Goal: Task Accomplishment & Management: Manage account settings

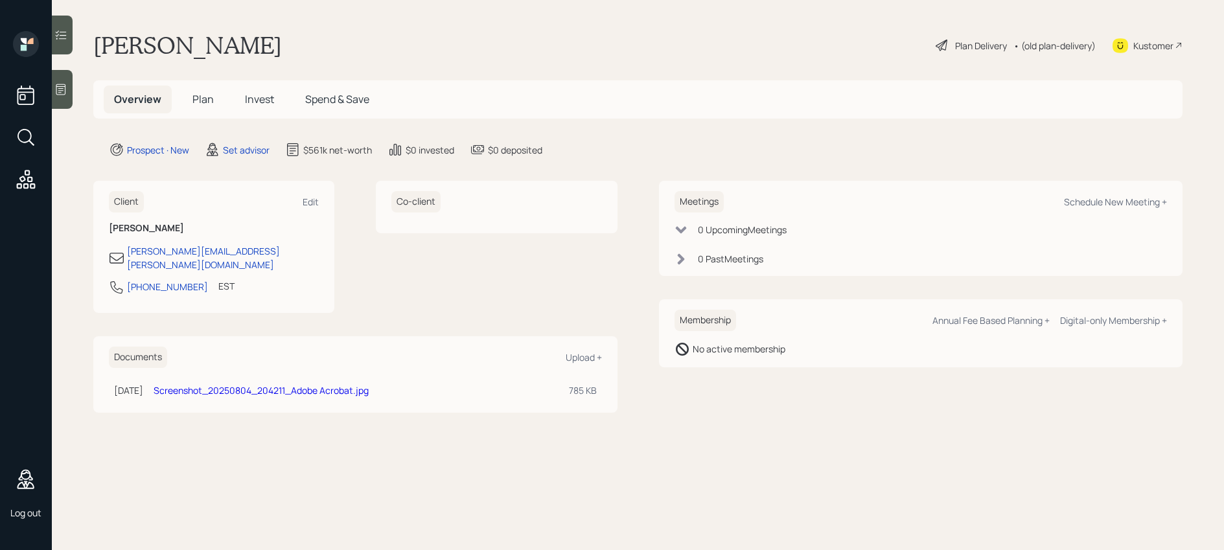
click at [204, 99] on span "Plan" at bounding box center [203, 99] width 21 height 14
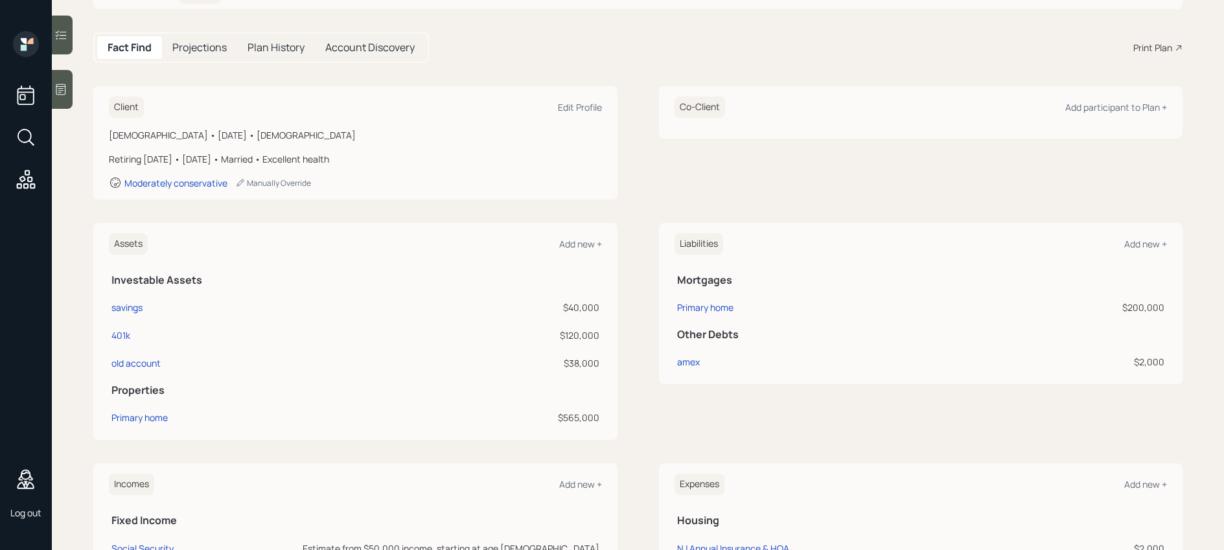
scroll to position [115, 0]
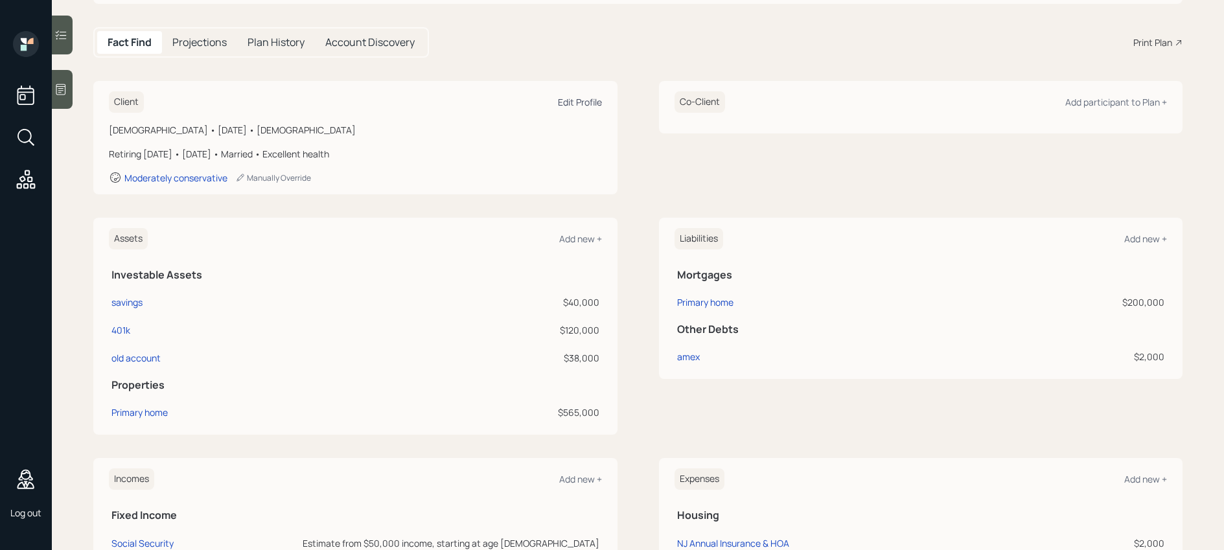
click at [584, 104] on div "Edit Profile" at bounding box center [580, 102] width 44 height 12
select select "7"
select select "[DEMOGRAPHIC_DATA]"
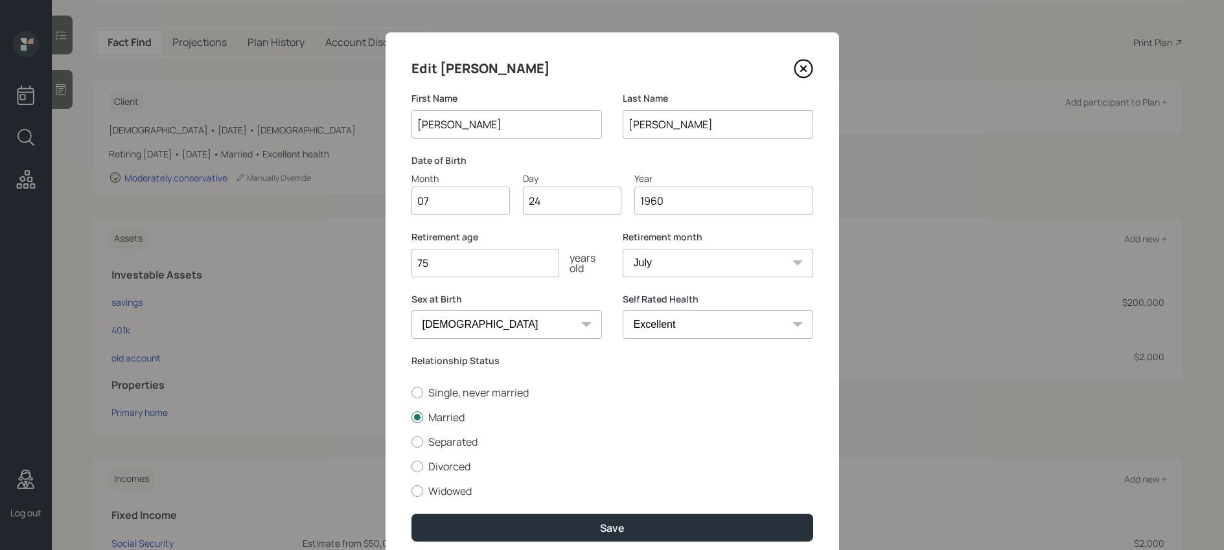
click at [491, 200] on input "07" at bounding box center [461, 201] width 99 height 29
drag, startPoint x: 491, startPoint y: 199, endPoint x: 390, endPoint y: 195, distance: 101.2
click at [390, 195] on div "Edit [PERSON_NAME] First Name [PERSON_NAME] Last Name [PERSON_NAME] Date of Bir…" at bounding box center [613, 299] width 454 height 535
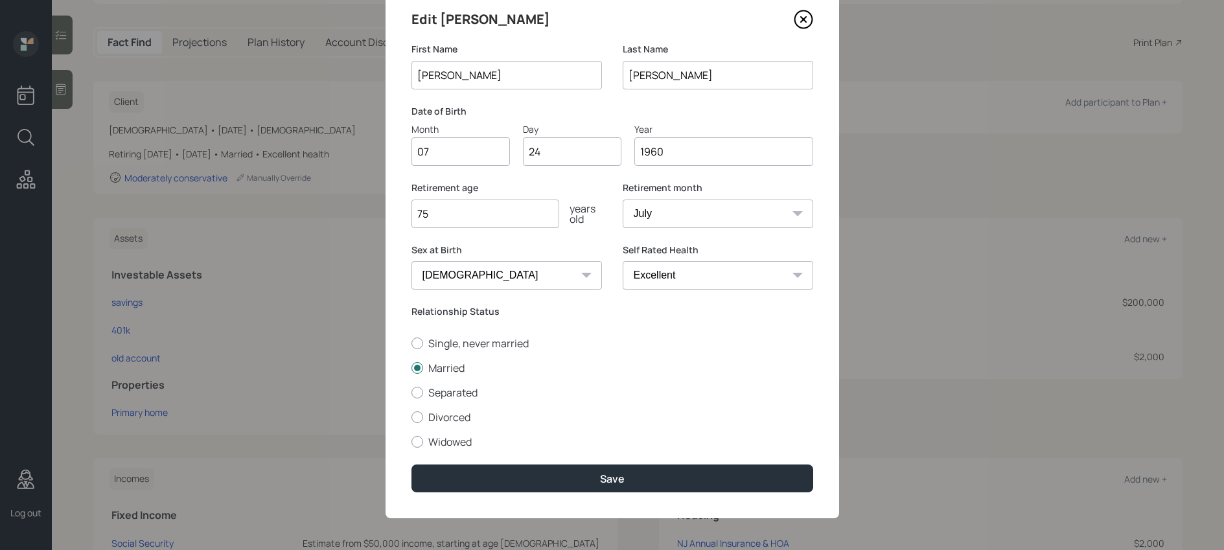
scroll to position [50, 0]
click at [458, 414] on label "Divorced" at bounding box center [613, 417] width 402 height 14
click at [412, 416] on input "Divorced" at bounding box center [411, 416] width 1 height 1
click at [416, 421] on label "Divorced" at bounding box center [613, 417] width 402 height 14
click at [412, 417] on input "Divorced" at bounding box center [411, 416] width 1 height 1
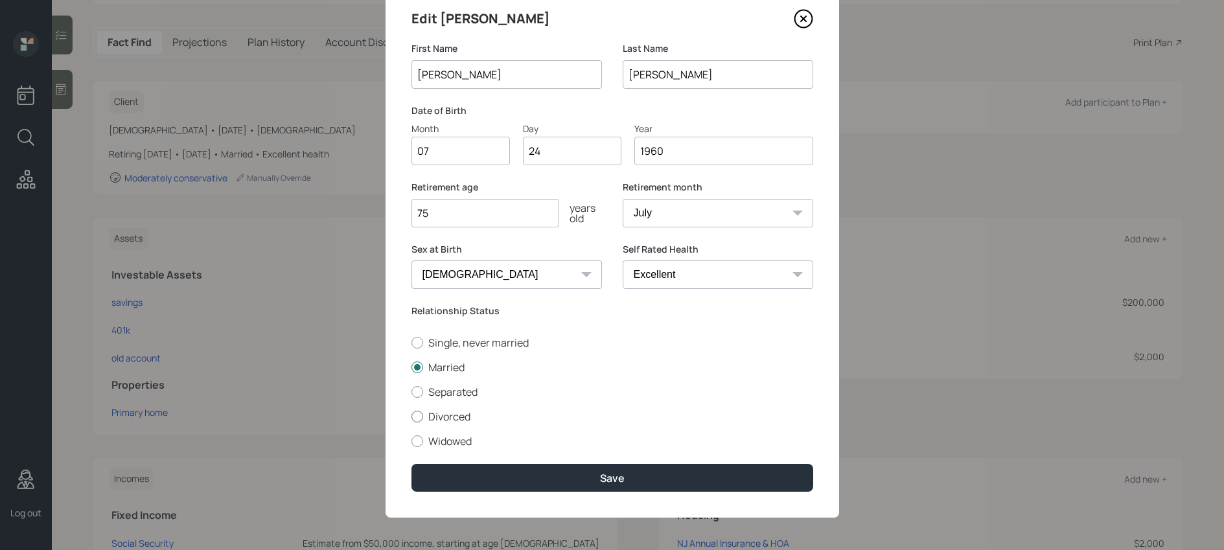
radio input "true"
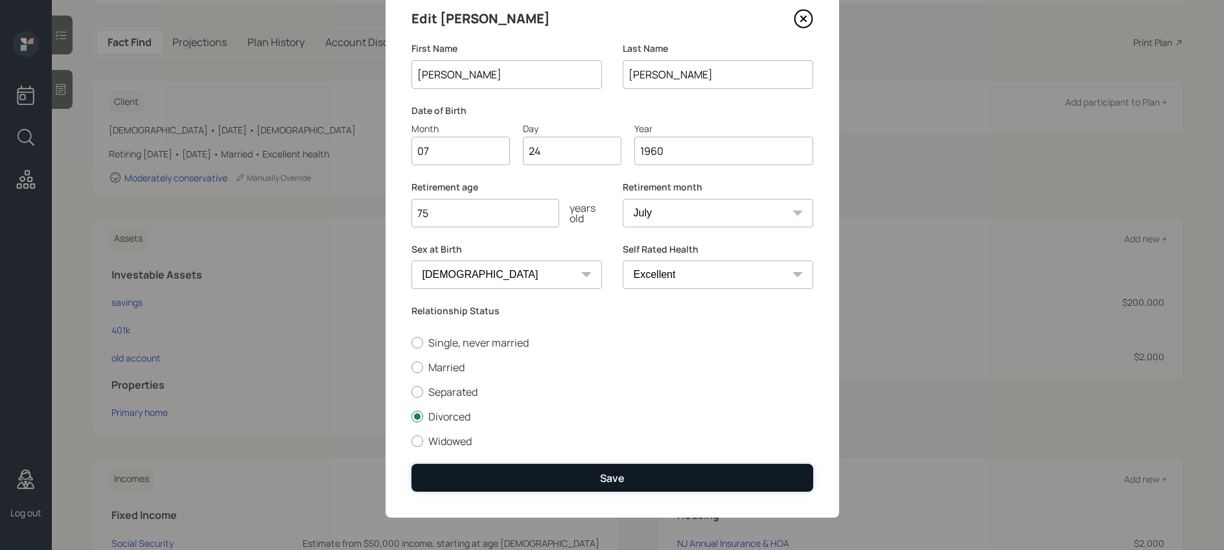
click at [586, 483] on button "Save" at bounding box center [613, 478] width 402 height 28
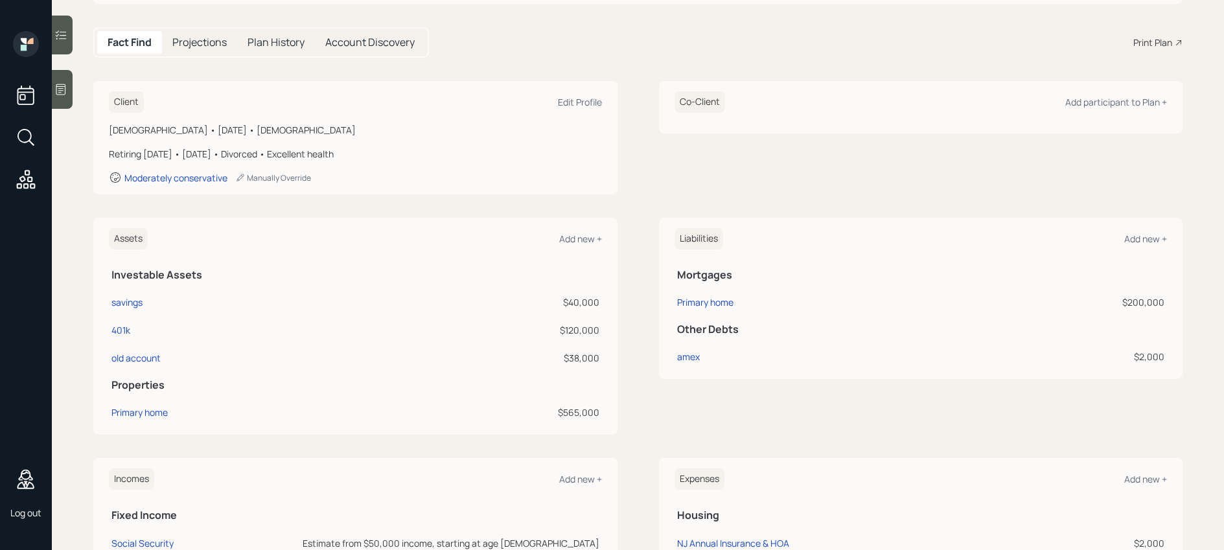
click at [571, 298] on div "$40,000" at bounding box center [495, 303] width 207 height 14
click at [121, 297] on div "savings" at bounding box center [126, 303] width 31 height 14
select select "emergency_fund"
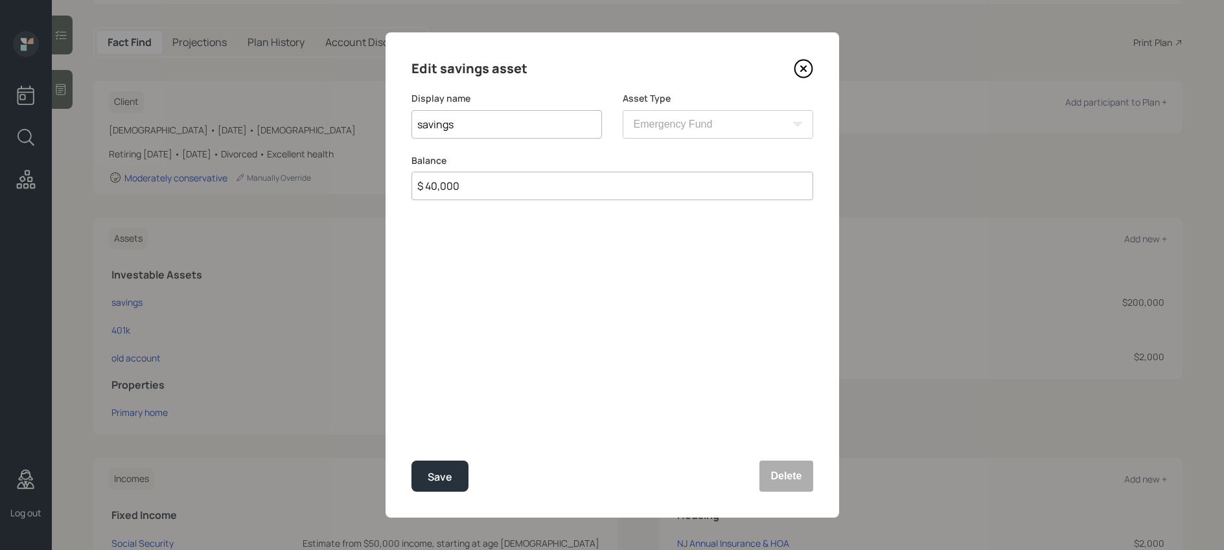
drag, startPoint x: 477, startPoint y: 187, endPoint x: 469, endPoint y: 187, distance: 7.8
click at [470, 187] on input "$ 40,000" at bounding box center [613, 186] width 402 height 29
drag, startPoint x: 476, startPoint y: 188, endPoint x: 333, endPoint y: 183, distance: 142.7
click at [333, 183] on div "Edit savings asset Display name savings Asset Type SEP [PERSON_NAME] IRA 401(k)…" at bounding box center [612, 275] width 1224 height 550
click at [447, 476] on div "Save" at bounding box center [440, 478] width 25 height 18
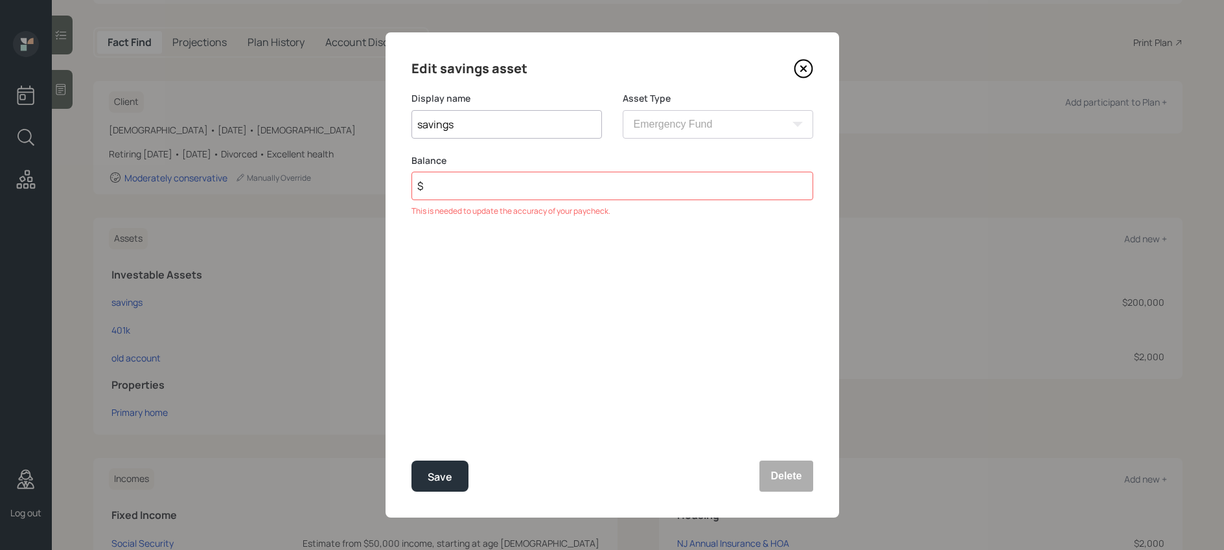
click at [508, 189] on input "$" at bounding box center [613, 186] width 402 height 29
type input "$ 1"
click at [452, 479] on button "Save" at bounding box center [440, 476] width 57 height 31
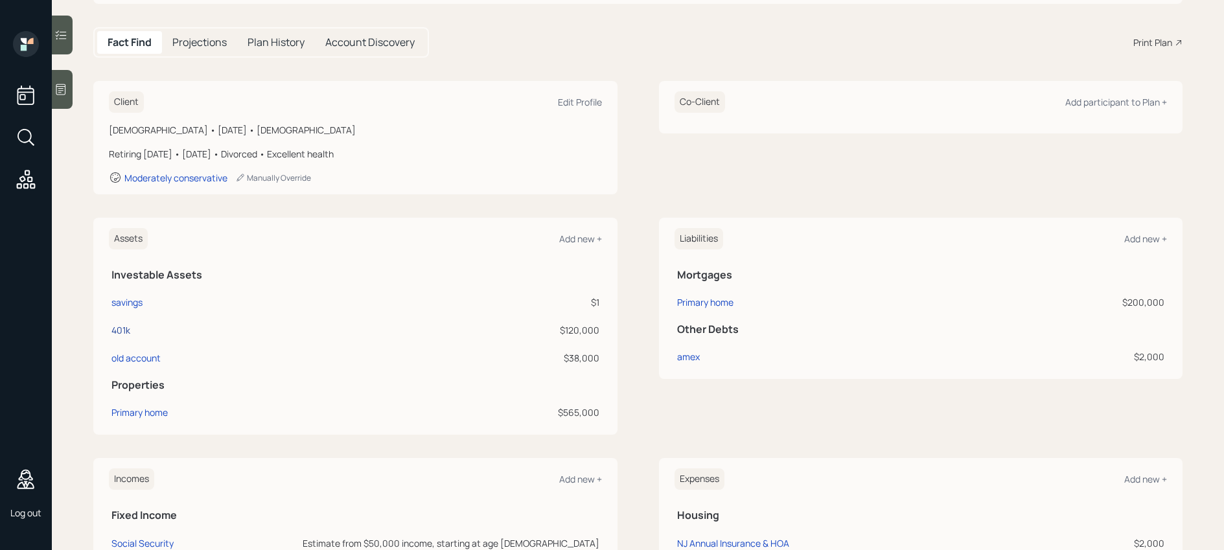
click at [119, 329] on div "401k" at bounding box center [120, 330] width 19 height 14
select select "company_sponsored"
select select "aggressive"
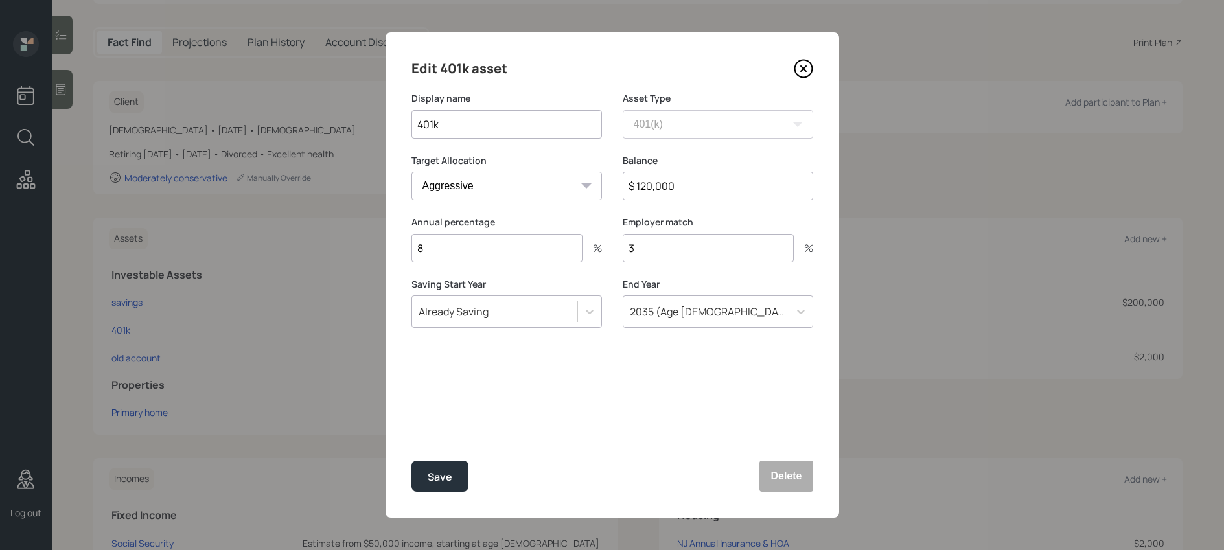
drag, startPoint x: 696, startPoint y: 180, endPoint x: 591, endPoint y: 181, distance: 105.0
click at [591, 181] on div "Target Allocation Cash Conservative Balanced Aggressive Balance $ 120,000" at bounding box center [613, 185] width 402 height 62
type input "$ 1"
click at [436, 477] on div "Save" at bounding box center [440, 478] width 25 height 18
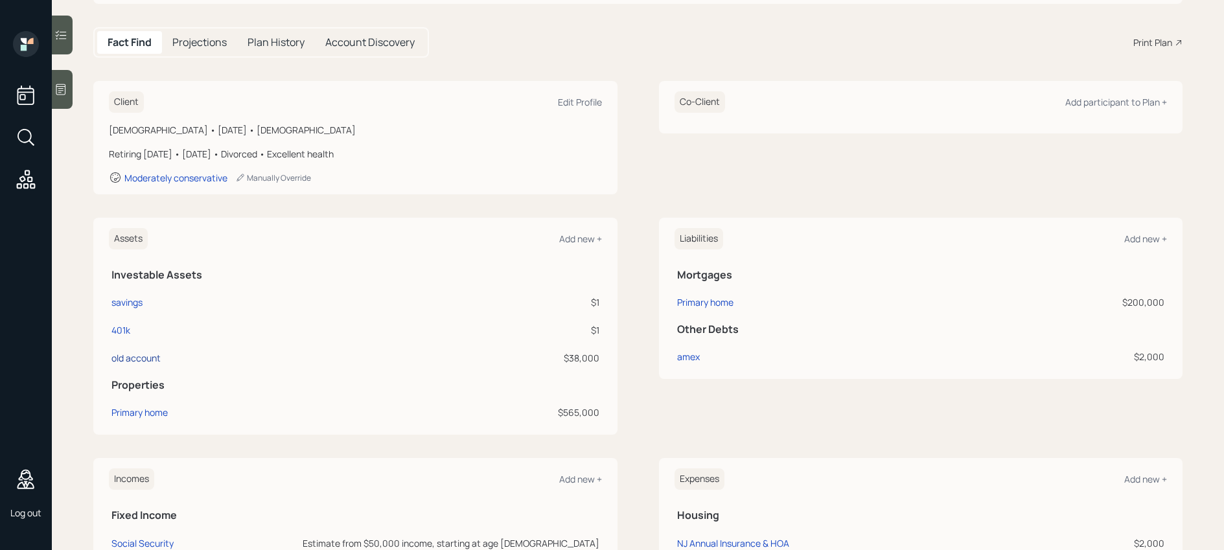
click at [148, 360] on div "old account" at bounding box center [135, 358] width 49 height 14
select select "taxable"
select select "balanced"
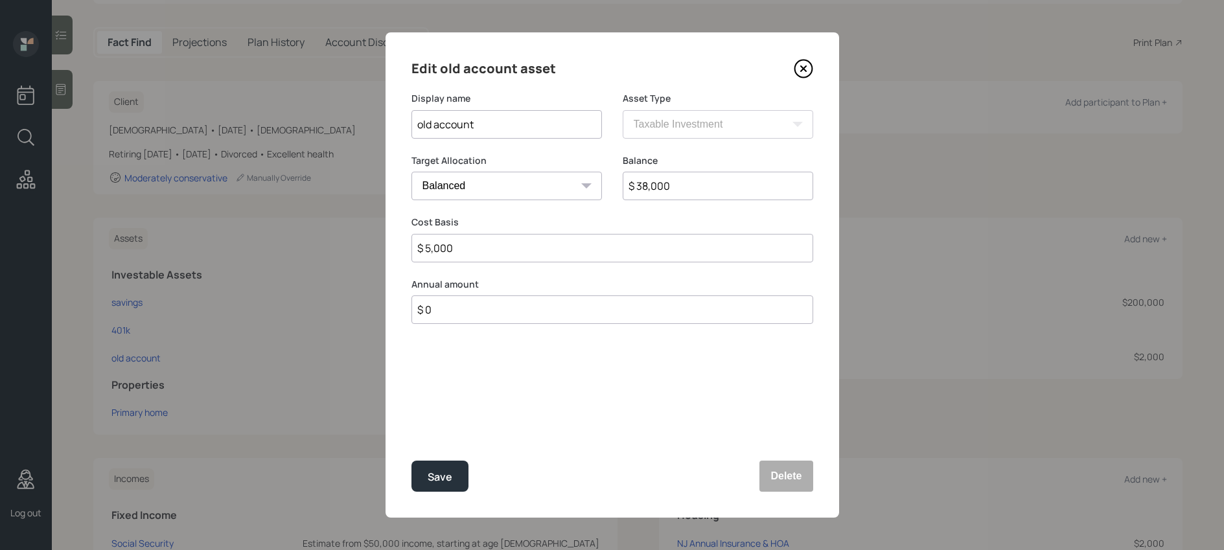
drag, startPoint x: 512, startPoint y: 128, endPoint x: 370, endPoint y: 129, distance: 142.0
click at [370, 129] on div "Edit old account asset Display name old account Asset Type SEP [PERSON_NAME] IR…" at bounding box center [612, 275] width 1224 height 550
type input "meh"
click at [497, 192] on select "Cash Conservative Balanced Aggressive" at bounding box center [507, 186] width 191 height 29
click at [662, 194] on input "$ 38,000" at bounding box center [718, 186] width 191 height 29
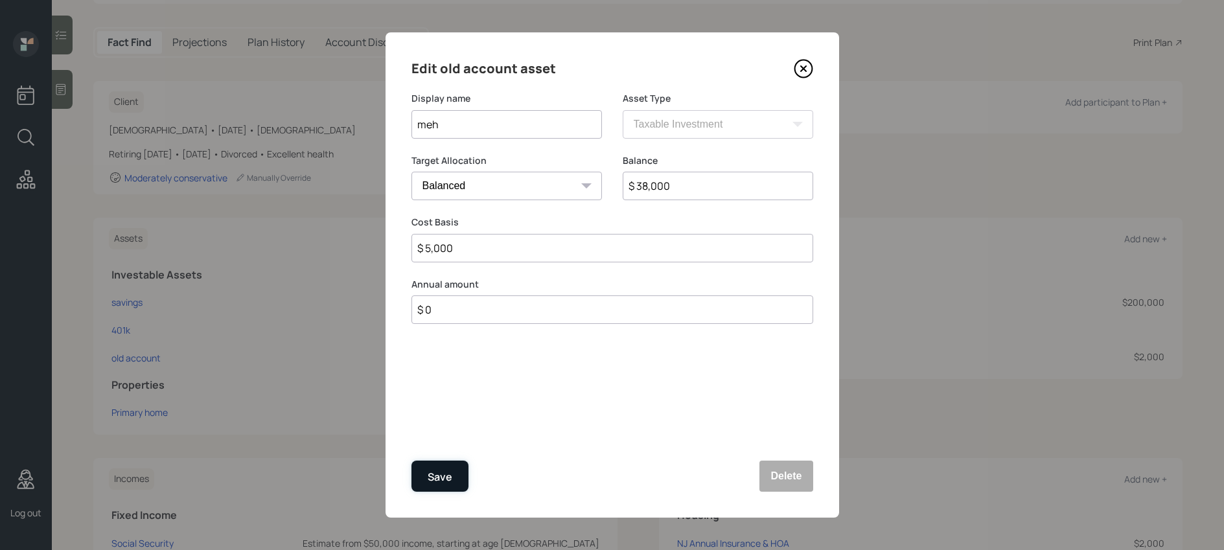
click at [464, 471] on button "Save" at bounding box center [440, 476] width 57 height 31
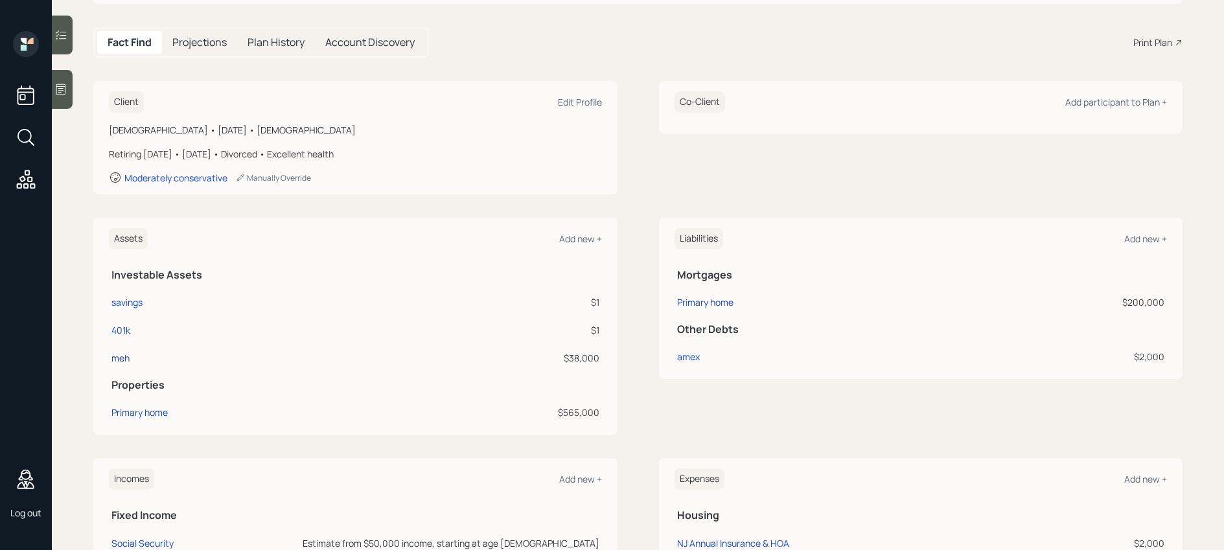
click at [122, 357] on div "meh" at bounding box center [120, 358] width 18 height 14
select select "taxable"
select select "balanced"
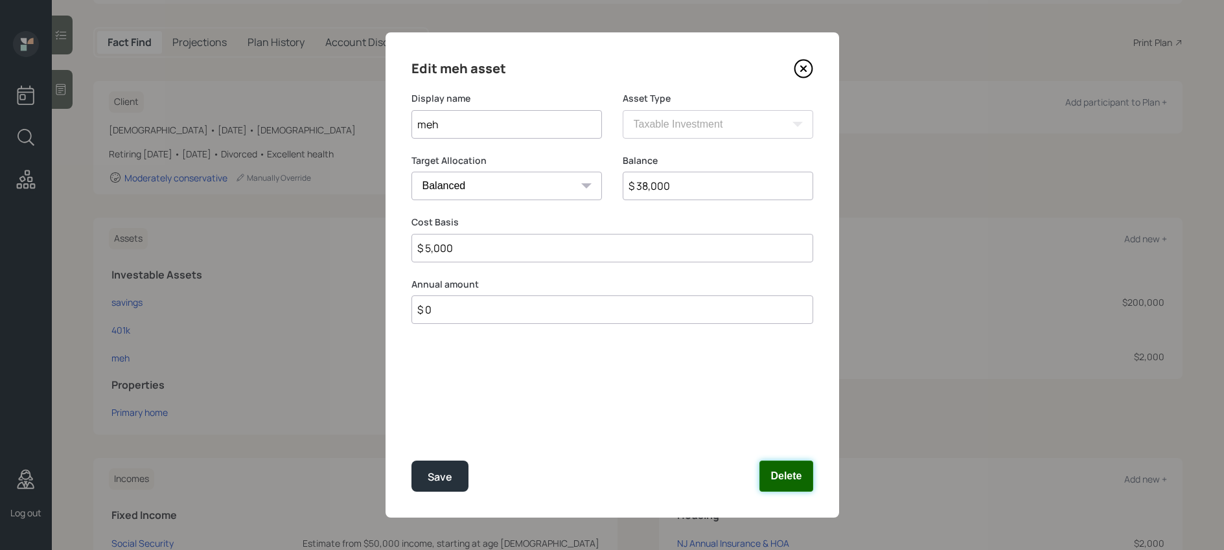
click at [787, 475] on button "Delete" at bounding box center [786, 476] width 53 height 31
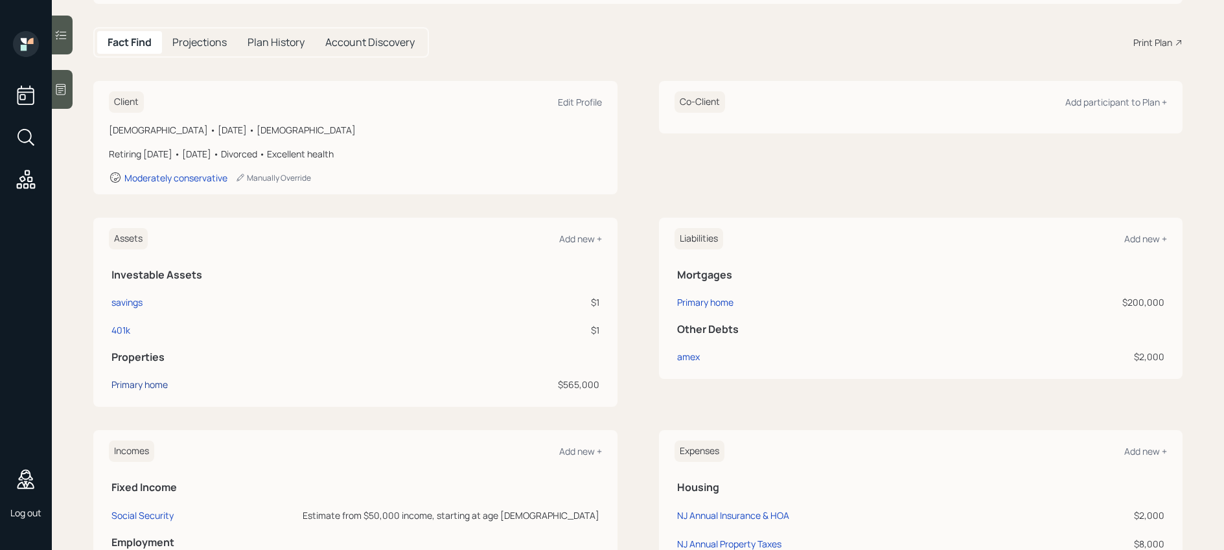
click at [148, 384] on div "Primary home" at bounding box center [139, 385] width 56 height 14
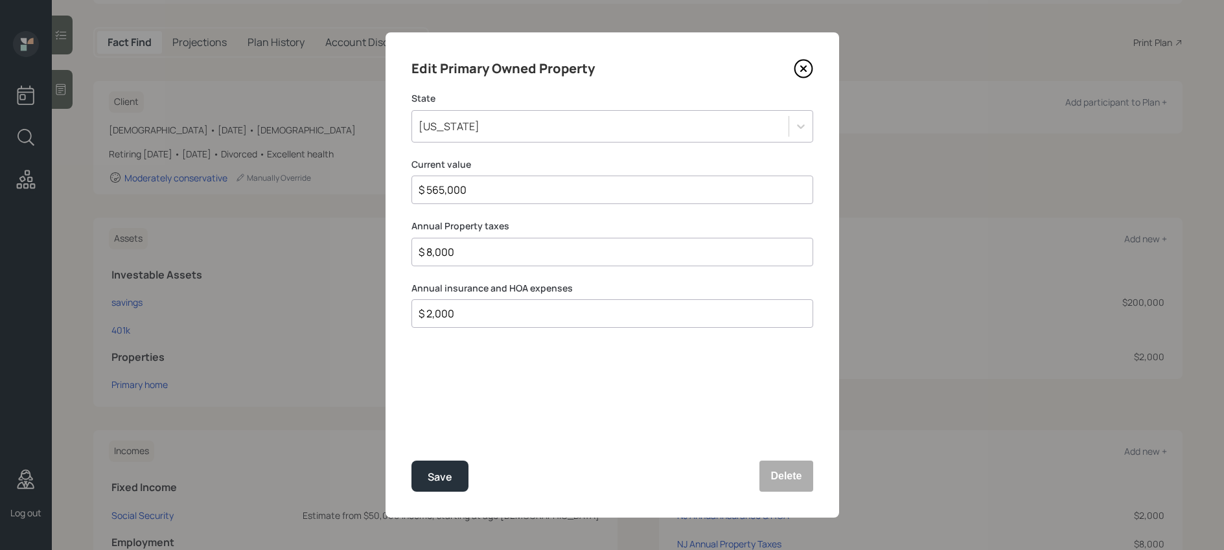
drag, startPoint x: 468, startPoint y: 299, endPoint x: 425, endPoint y: 314, distance: 45.3
click at [427, 312] on div "Annual insurance and HOA expenses $ 2,000" at bounding box center [613, 305] width 402 height 47
drag, startPoint x: 459, startPoint y: 314, endPoint x: 287, endPoint y: 292, distance: 173.8
click at [287, 292] on div "Edit Primary Owned Property State [US_STATE] Current value $ 565,000 Annual Pro…" at bounding box center [612, 275] width 1224 height 550
type input "$"
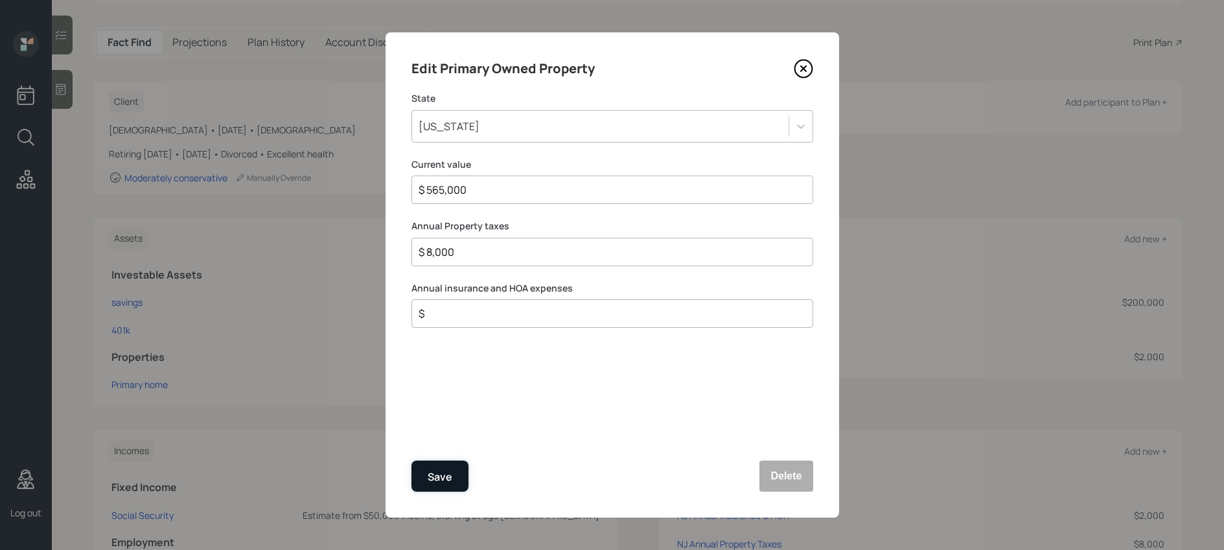
click at [439, 482] on div "Save" at bounding box center [440, 478] width 25 height 18
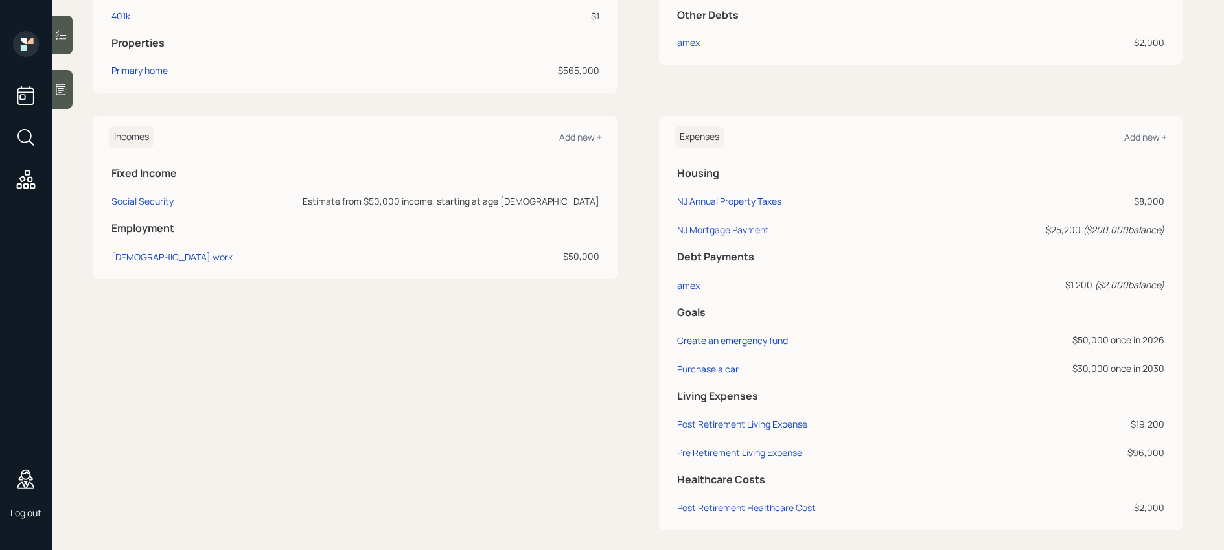
scroll to position [440, 0]
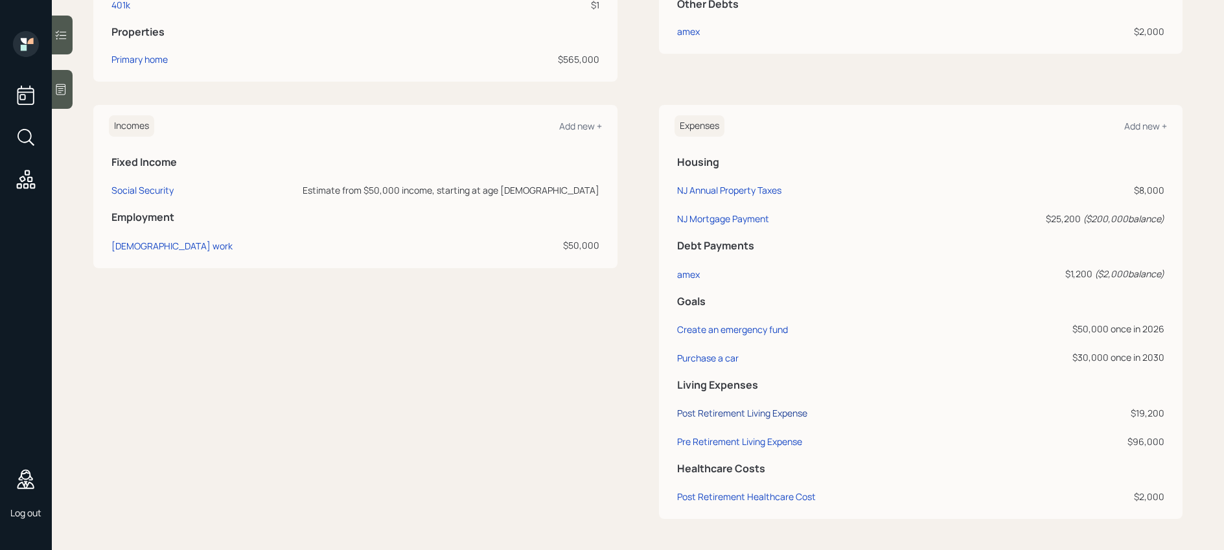
click at [731, 410] on div "Post Retirement Living Expense" at bounding box center [742, 413] width 130 height 12
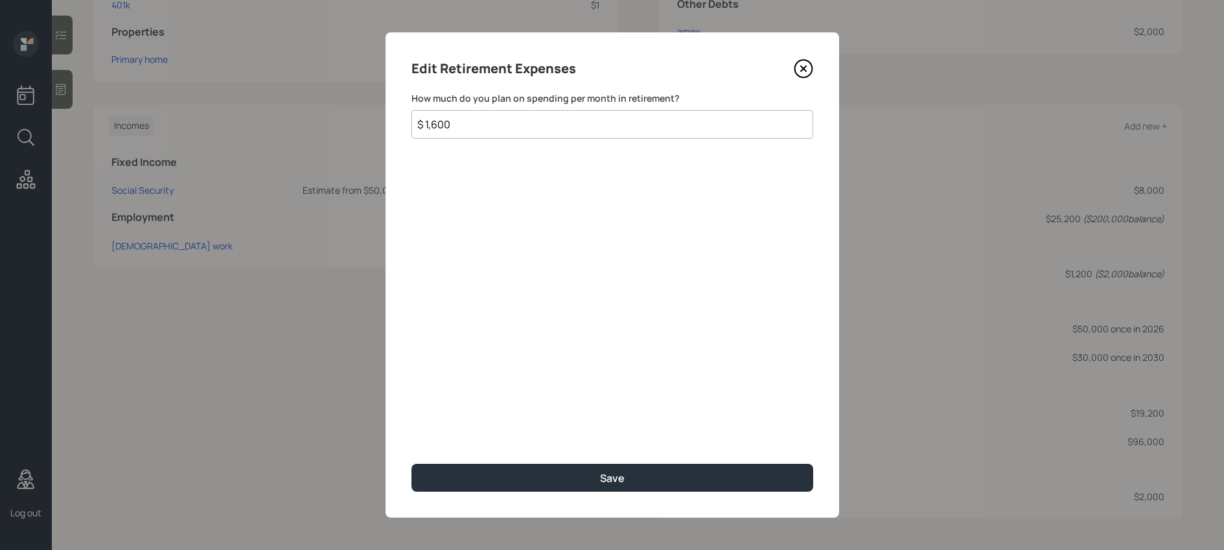
drag, startPoint x: 509, startPoint y: 120, endPoint x: 261, endPoint y: 100, distance: 249.0
click at [261, 100] on div "Edit Retirement Expenses How much do you plan on spending per month in retireme…" at bounding box center [612, 275] width 1224 height 550
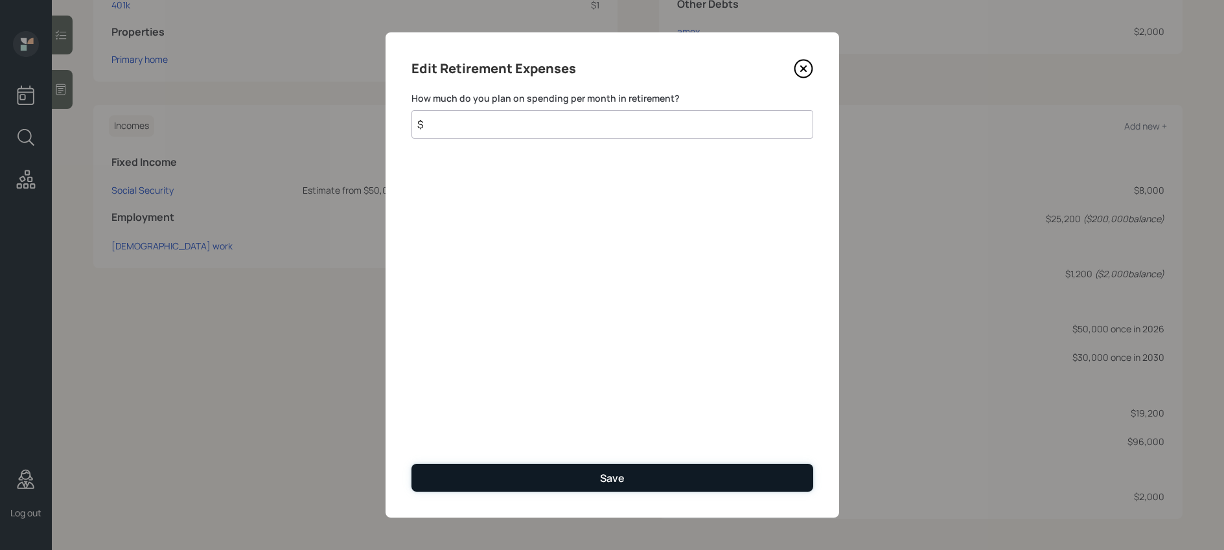
click at [573, 488] on button "Save" at bounding box center [613, 478] width 402 height 28
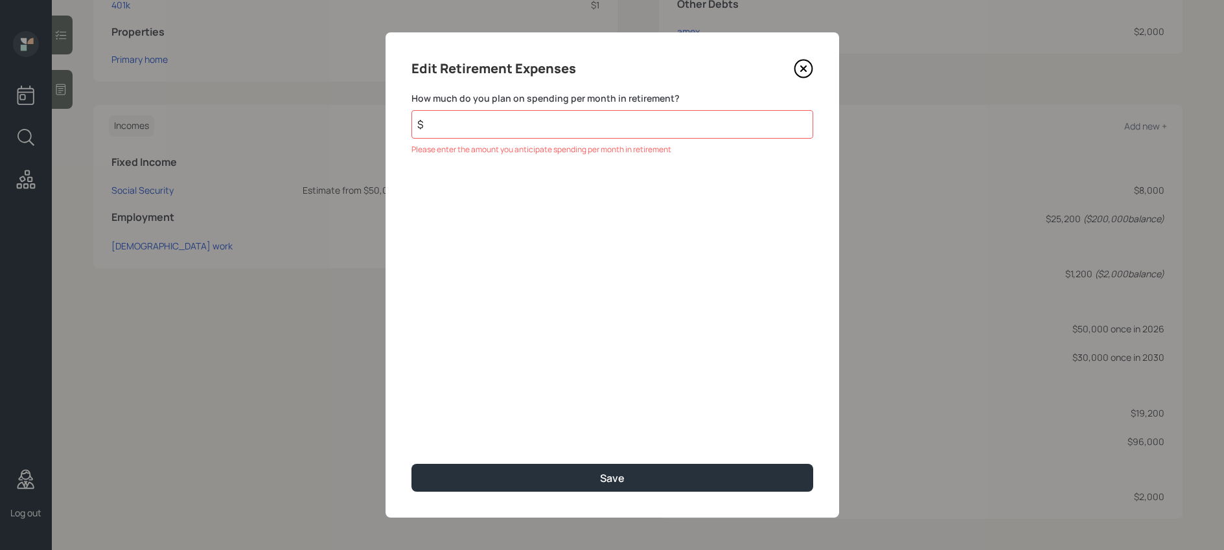
click at [515, 139] on div "How much do you plan on spending per month in retirement? $ Please enter the am…" at bounding box center [613, 124] width 402 height 64
click at [515, 133] on input "$" at bounding box center [613, 124] width 402 height 29
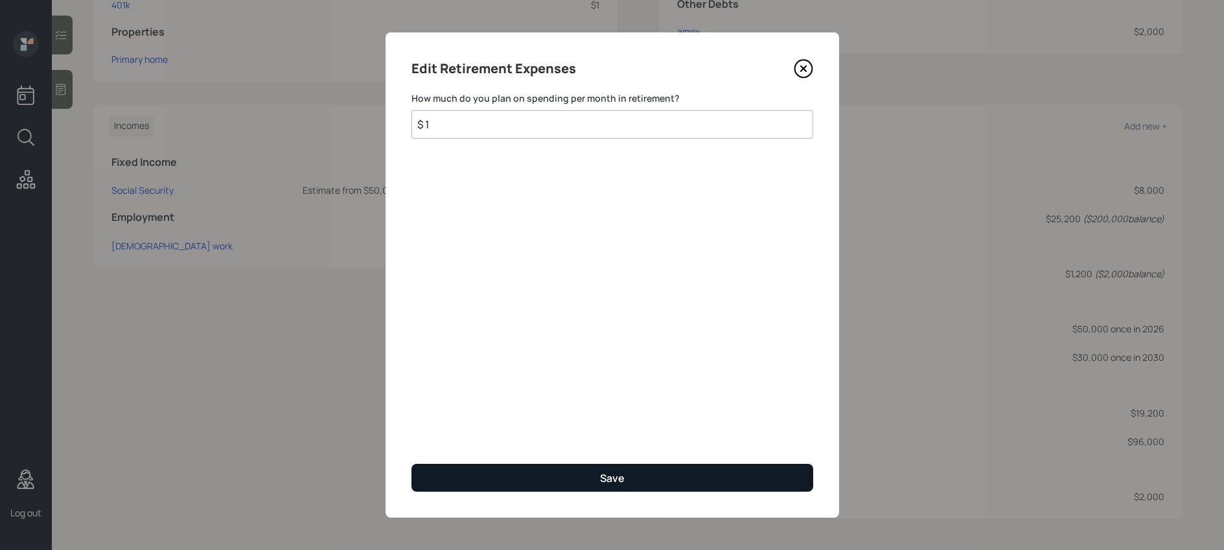
type input "$ 1"
click at [591, 473] on button "Save" at bounding box center [613, 478] width 402 height 28
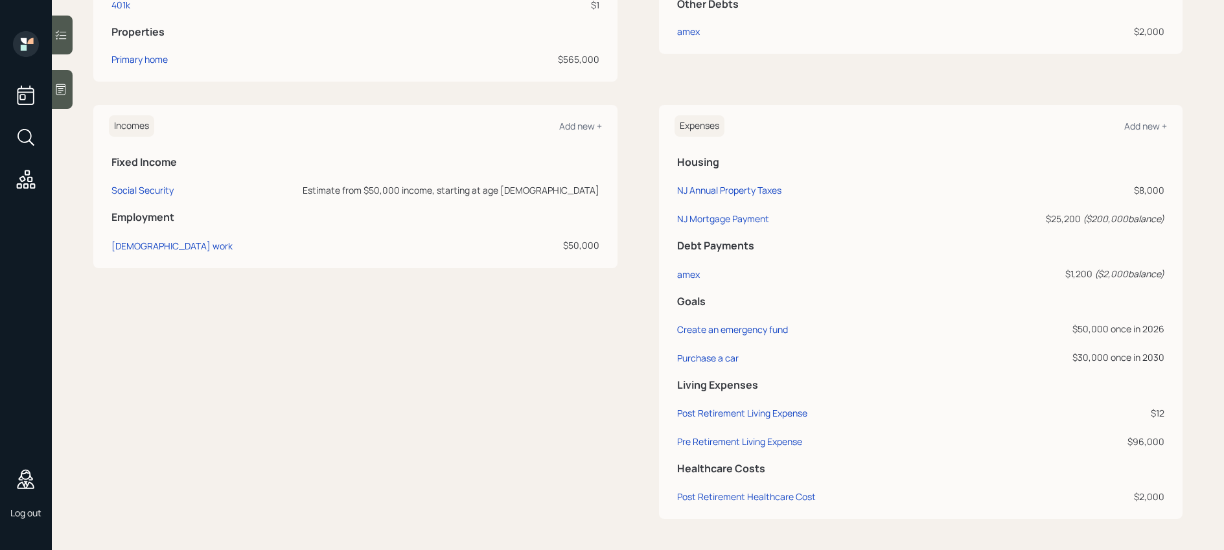
scroll to position [440, 0]
